Goal: Task Accomplishment & Management: Manage account settings

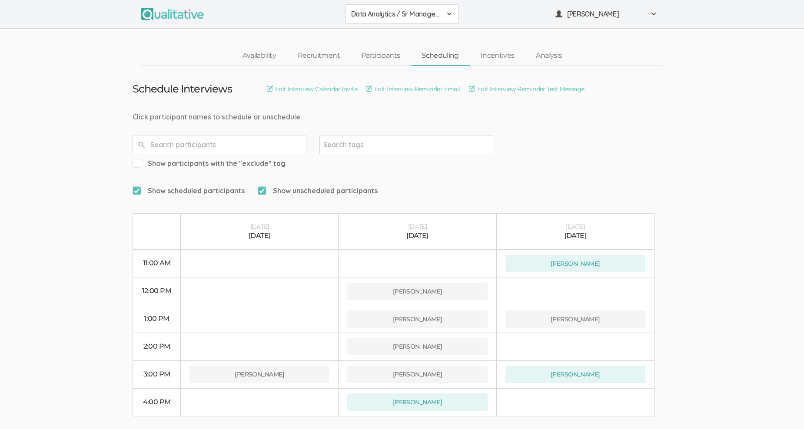
click at [434, 13] on span "Data Analytics / Sr Management" at bounding box center [396, 14] width 90 height 10
click at [429, 33] on span "Data Analytics / Accounting" at bounding box center [402, 33] width 102 height 10
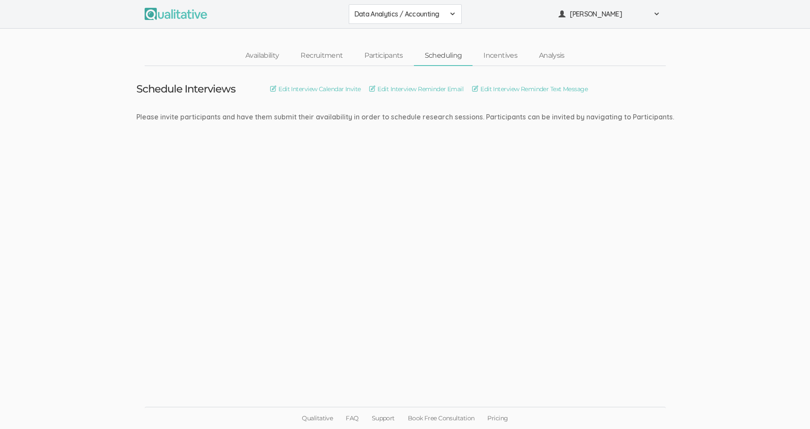
click at [451, 56] on link "Scheduling" at bounding box center [443, 55] width 59 height 19
click at [387, 55] on link "Participants" at bounding box center [384, 55] width 60 height 19
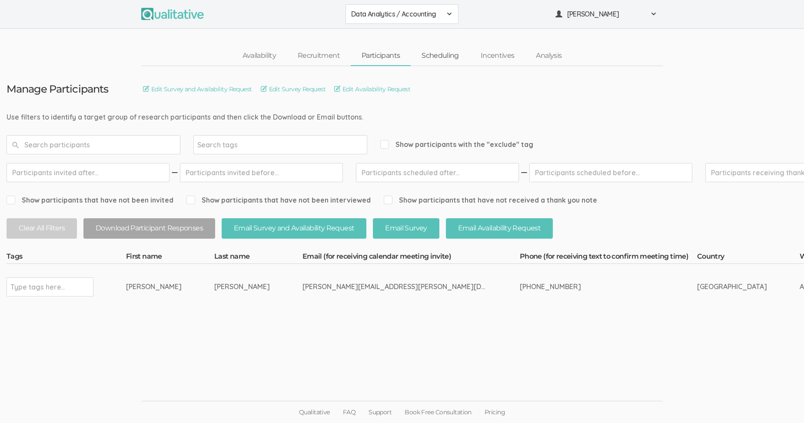
click at [430, 55] on link "Scheduling" at bounding box center [440, 55] width 59 height 19
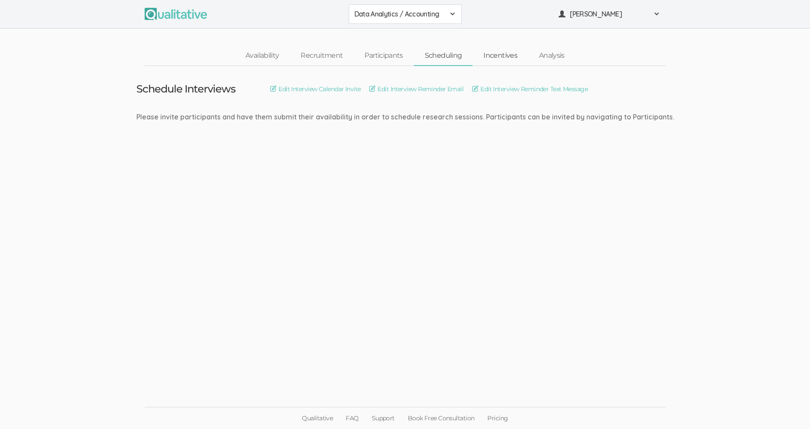
click at [494, 56] on link "Incentives" at bounding box center [501, 55] width 56 height 19
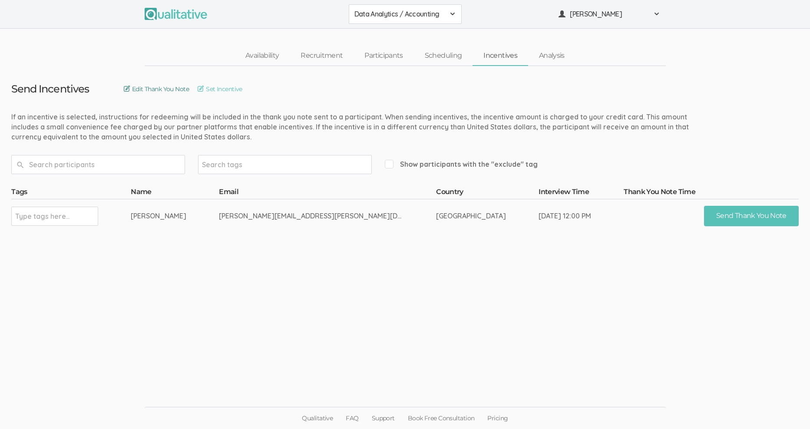
click at [181, 87] on link "Edit Thank You Note" at bounding box center [156, 89] width 65 height 10
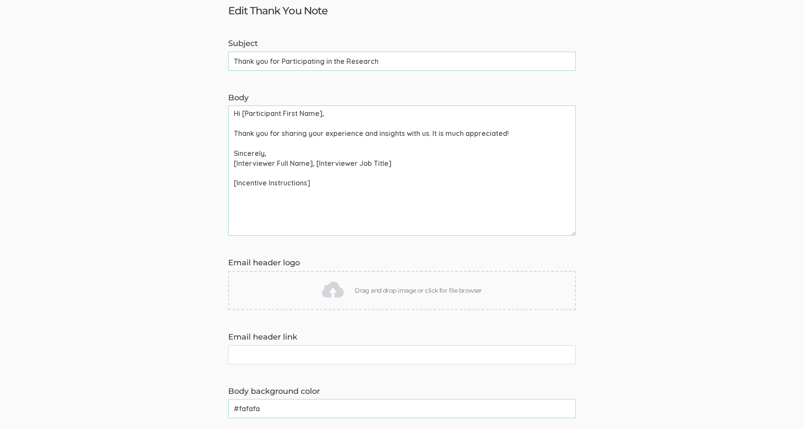
scroll to position [43, 0]
